Goal: Communication & Community: Ask a question

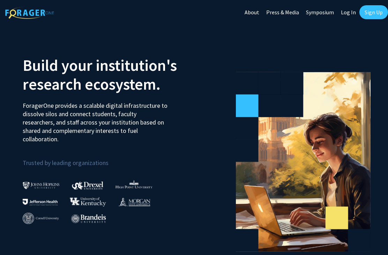
click at [374, 10] on link "Sign Up" at bounding box center [374, 12] width 29 height 14
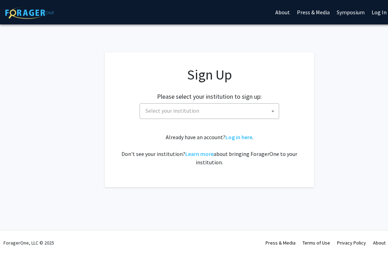
click at [271, 107] on span at bounding box center [273, 111] width 7 height 15
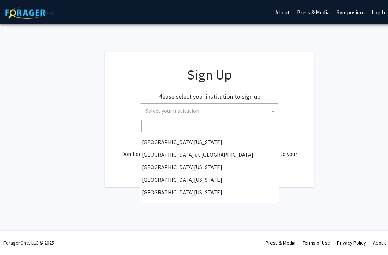
scroll to position [244, 0]
select select "33"
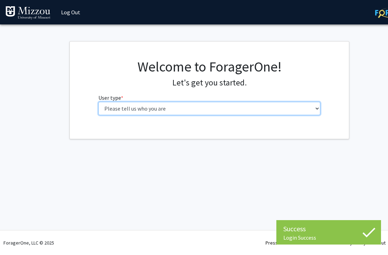
click at [197, 113] on select "Please tell us who you are Undergraduate Student Master's Student Doctoral Cand…" at bounding box center [209, 108] width 222 height 13
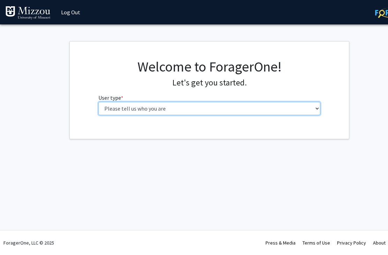
select select "1: undergrad"
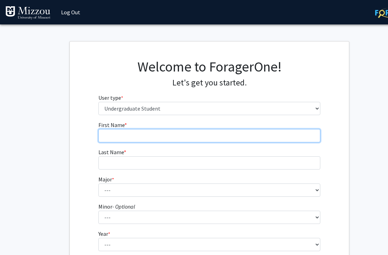
click at [245, 129] on input "First Name * required" at bounding box center [209, 135] width 222 height 13
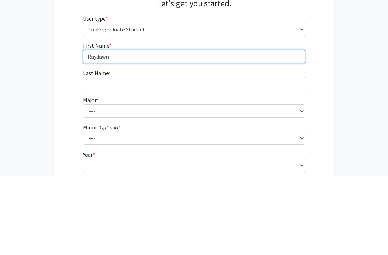
type input "Raydawn"
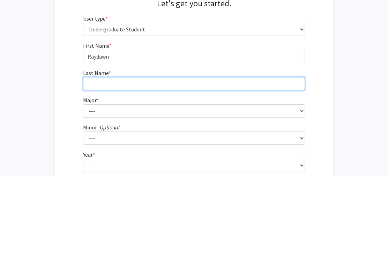
click at [219, 156] on input "Last Name * required" at bounding box center [194, 162] width 222 height 13
type input "Mclaurin"
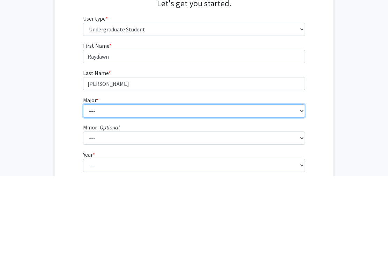
click at [179, 184] on select "--- Agribusiness Management Agricultural Education Agricultural Education: Comm…" at bounding box center [194, 190] width 222 height 13
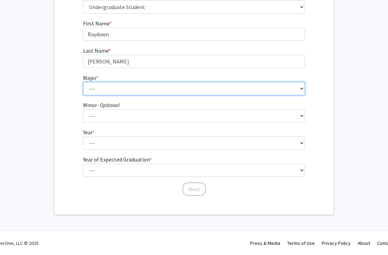
select select "135: 2628"
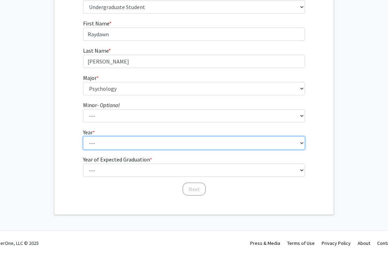
click at [187, 148] on select "--- First-year Sophomore Junior Senior Postbaccalaureate Certificate" at bounding box center [194, 143] width 222 height 13
select select "4: senior"
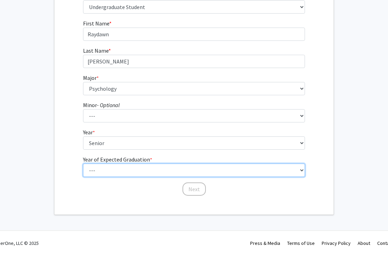
click at [177, 173] on select "--- 2025 2026 2027 2028 2029 2030 2031 2032 2033 2034" at bounding box center [194, 170] width 222 height 13
select select "1: 2025"
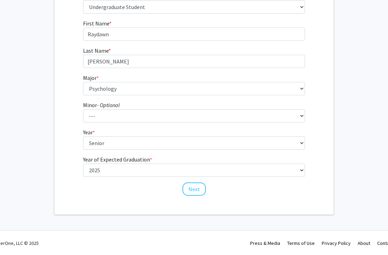
click at [199, 191] on button "Next" at bounding box center [194, 189] width 23 height 13
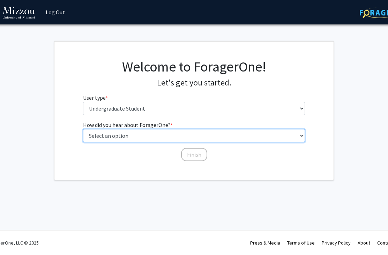
click at [232, 142] on select "Select an option Peer/student recommendation Faculty/staff recommendation Unive…" at bounding box center [194, 135] width 222 height 13
select select "2: faculty_recommendation"
click at [220, 142] on select "Select an option Peer/student recommendation Faculty/staff recommendation Unive…" at bounding box center [194, 135] width 222 height 13
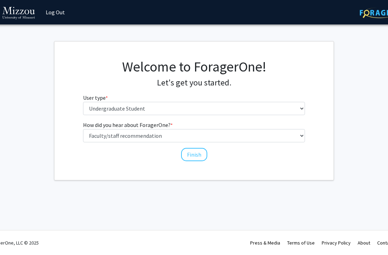
click at [201, 158] on button "Finish" at bounding box center [194, 154] width 26 height 13
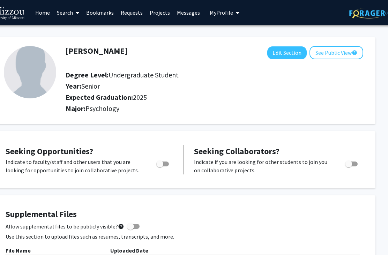
scroll to position [0, 27]
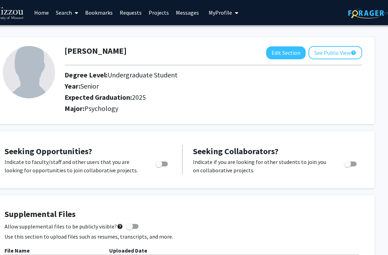
click at [303, 108] on h2 "Major: Psychology" at bounding box center [214, 108] width 298 height 8
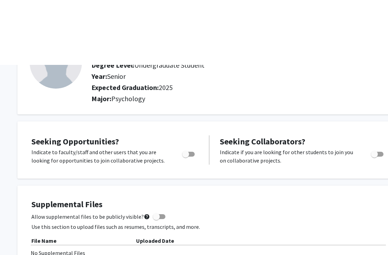
scroll to position [0, 0]
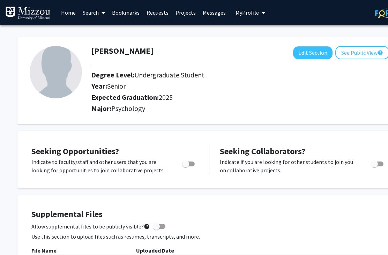
click at [101, 14] on span at bounding box center [102, 13] width 6 height 24
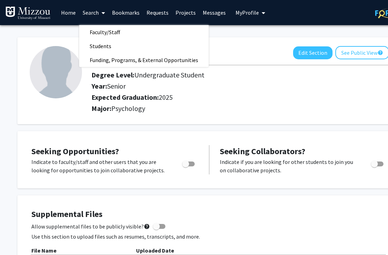
click at [160, 33] on link "Faculty/Staff" at bounding box center [144, 32] width 130 height 10
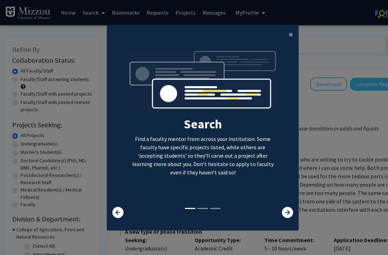
click at [289, 218] on icon at bounding box center [287, 212] width 11 height 11
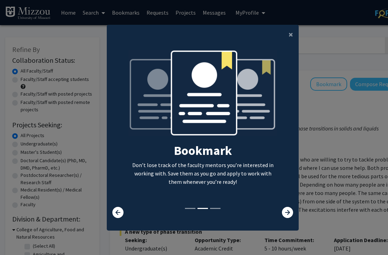
click at [288, 218] on icon at bounding box center [287, 212] width 11 height 11
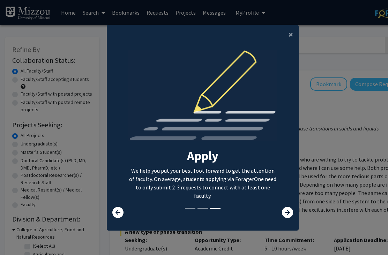
click at [291, 218] on icon at bounding box center [287, 212] width 11 height 11
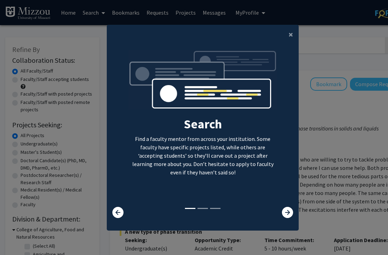
click at [288, 218] on icon at bounding box center [287, 212] width 11 height 11
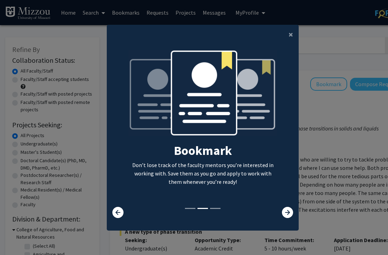
click at [288, 218] on icon at bounding box center [287, 212] width 11 height 11
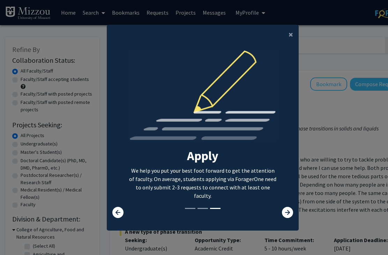
click at [297, 41] on button "×" at bounding box center [291, 35] width 16 height 20
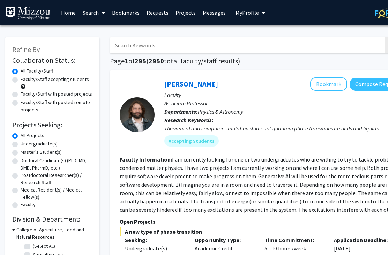
click at [299, 41] on input "Search Keywords" at bounding box center [247, 45] width 274 height 16
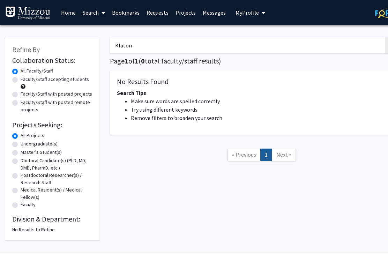
type input "Klaton"
click at [12, 85] on div "Faculty/Staff accepting students" at bounding box center [52, 83] width 80 height 15
click at [21, 81] on label "Faculty/Staff accepting students" at bounding box center [55, 79] width 68 height 7
click at [21, 80] on input "Faculty/Staff accepting students" at bounding box center [23, 78] width 5 height 5
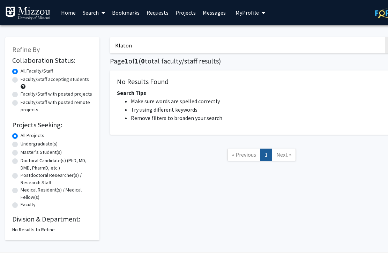
radio input "true"
click at [297, 41] on input "Klaton" at bounding box center [247, 45] width 274 height 16
click at [314, 50] on input "Klaton" at bounding box center [247, 45] width 274 height 16
type input "K"
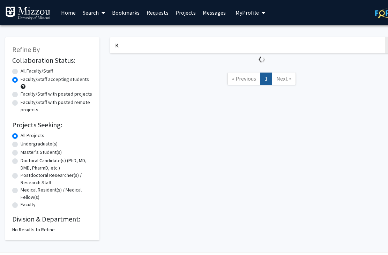
radio input "true"
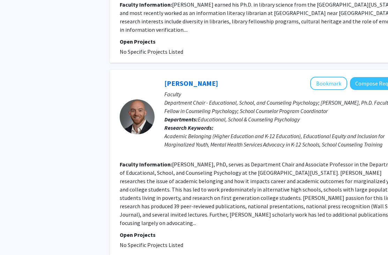
scroll to position [1466, 0]
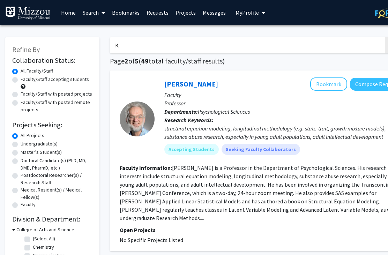
click at [281, 48] on input "K" at bounding box center [247, 45] width 274 height 16
type input "Kal"
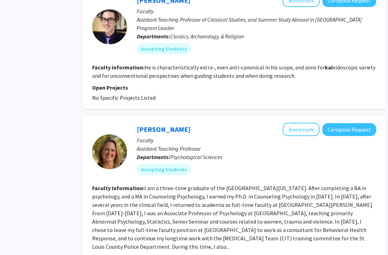
scroll to position [835, 28]
click at [180, 125] on link "Carrie Ellis-Kalton" at bounding box center [164, 129] width 54 height 9
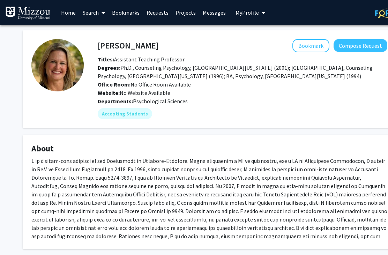
click at [376, 45] on button "Compose Request" at bounding box center [361, 45] width 54 height 13
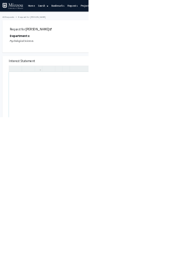
scroll to position [6, 0]
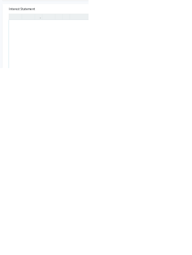
click at [44, 151] on div "Note to users with screen readers: Please press Alt+0 or Option+0 to deactivate…" at bounding box center [157, 231] width 275 height 160
type textarea "2"
type textarea "2025FS-Psych-1030-01"
